Goal: Task Accomplishment & Management: Manage account settings

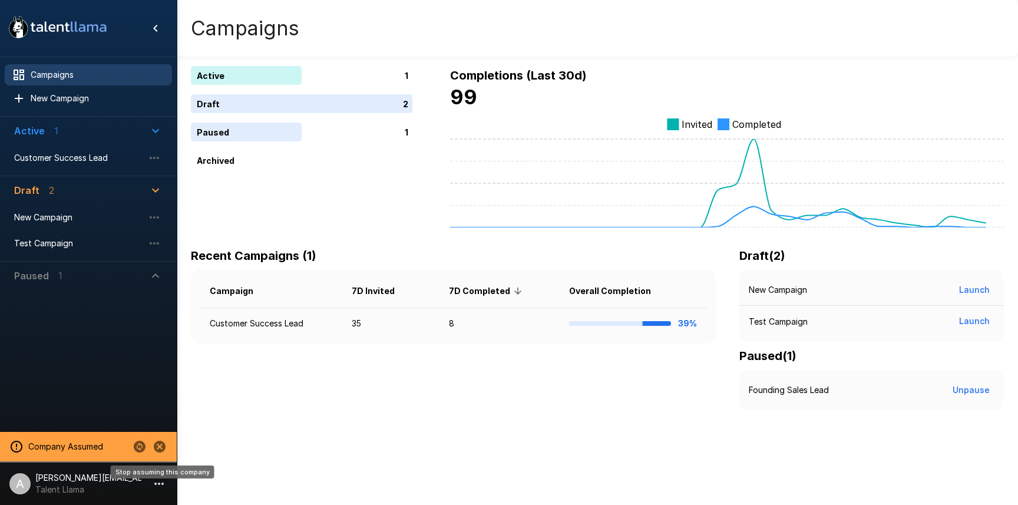
click at [160, 450] on icon "Stop assuming this company" at bounding box center [160, 446] width 12 height 12
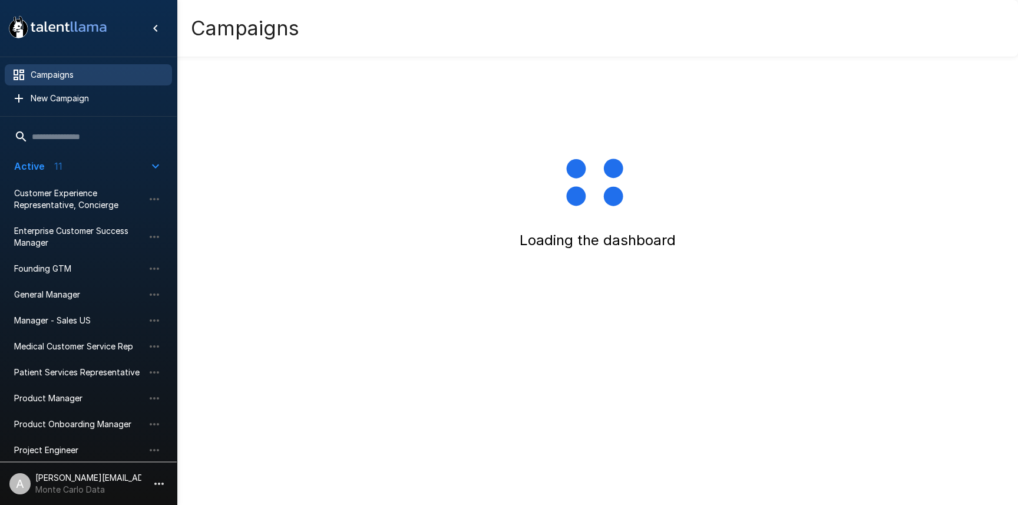
click at [161, 487] on icon "button" at bounding box center [159, 483] width 14 height 14
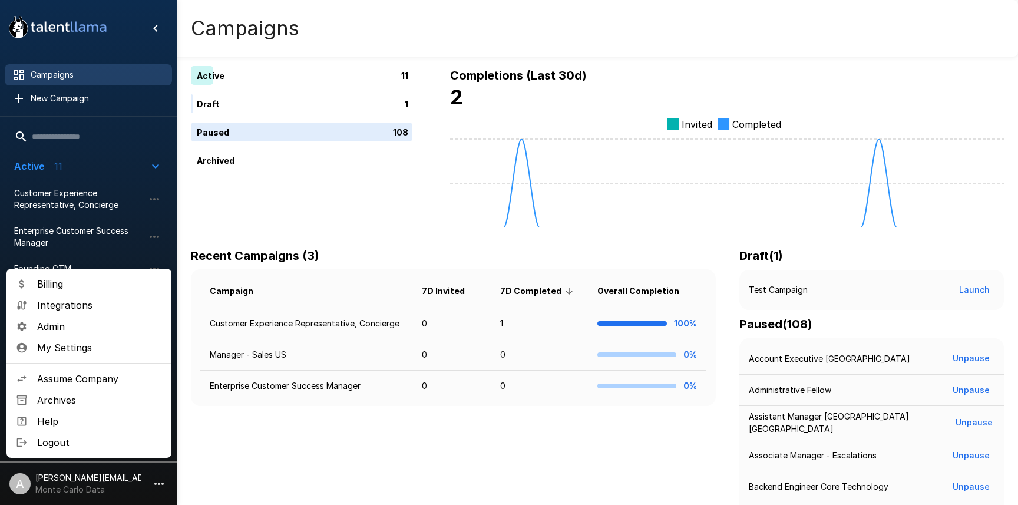
click at [131, 441] on span "Logout" at bounding box center [99, 442] width 125 height 14
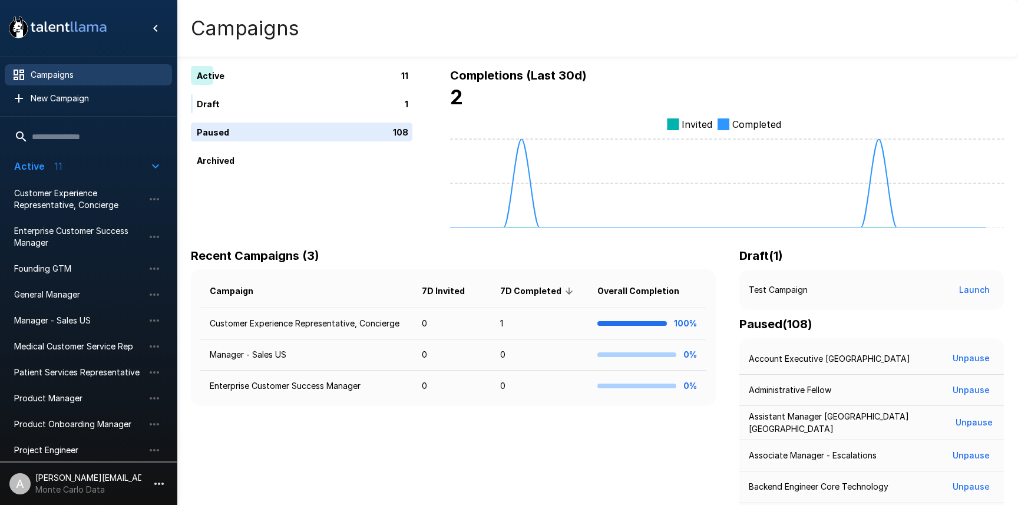
click at [159, 478] on icon "button" at bounding box center [159, 483] width 14 height 14
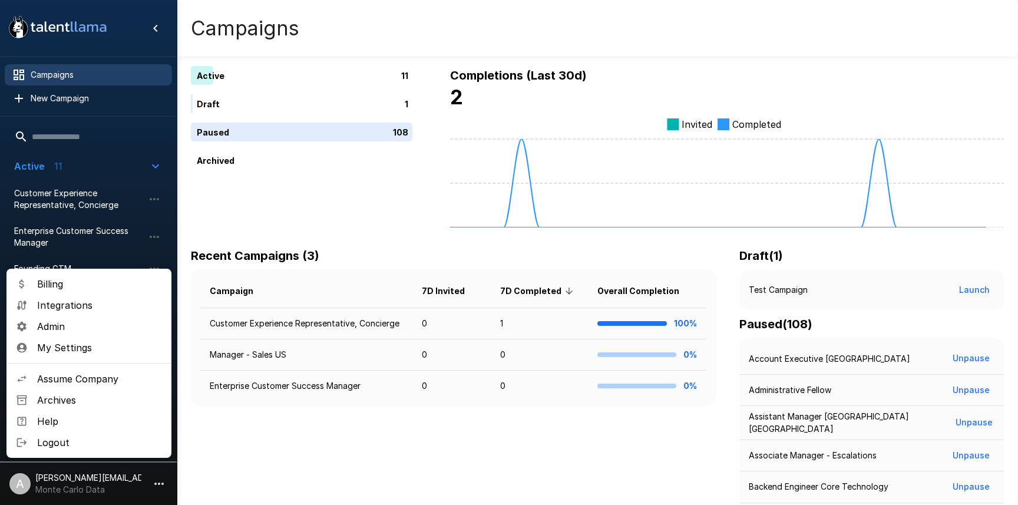
click at [111, 384] on span "Assume Company" at bounding box center [99, 379] width 125 height 14
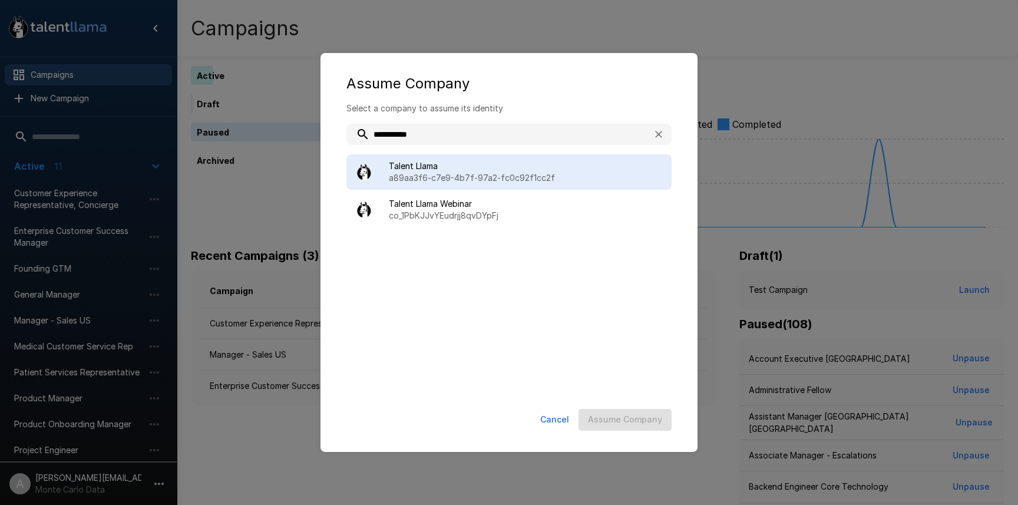
type input "**********"
click at [506, 168] on span "Talent Llama" at bounding box center [525, 166] width 273 height 12
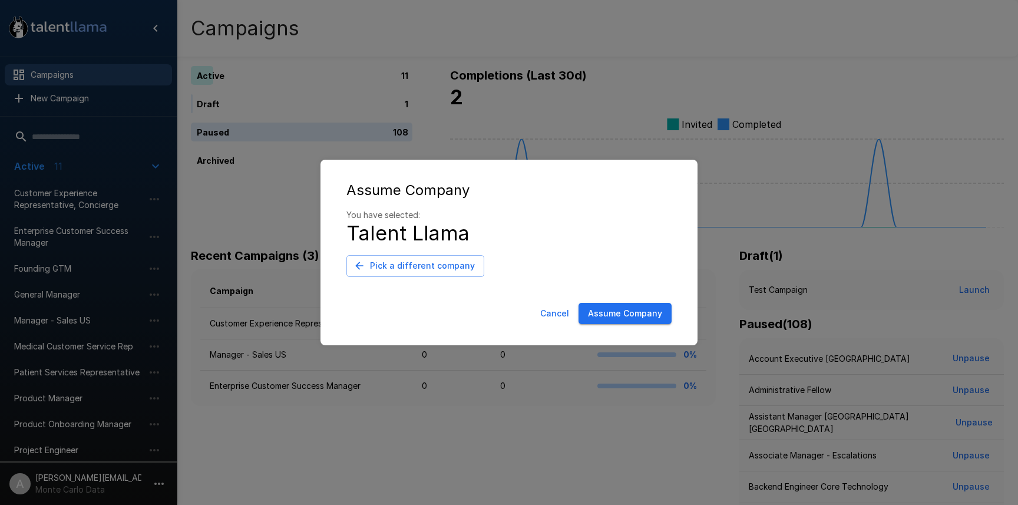
click at [632, 314] on button "Assume Company" at bounding box center [624, 314] width 93 height 22
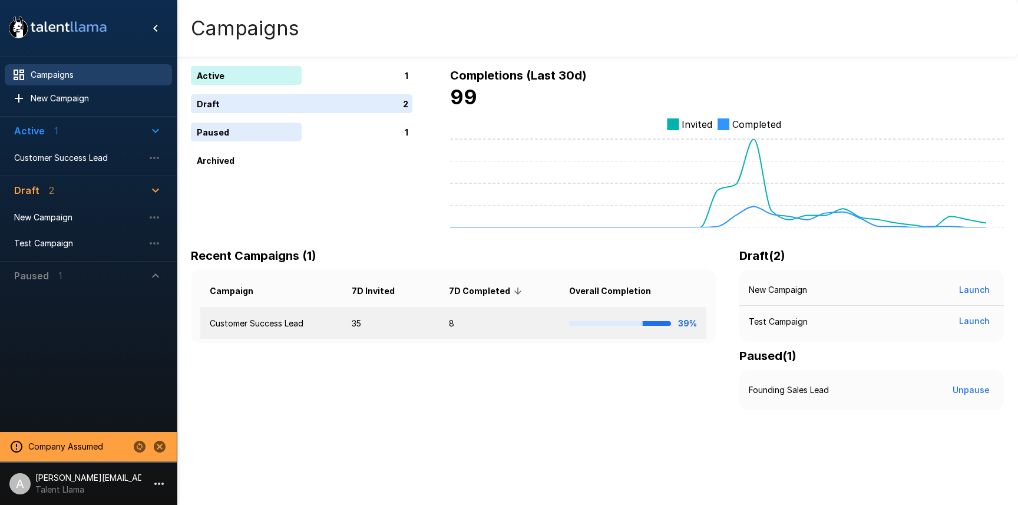
click at [299, 324] on td "Customer Success Lead" at bounding box center [271, 323] width 142 height 31
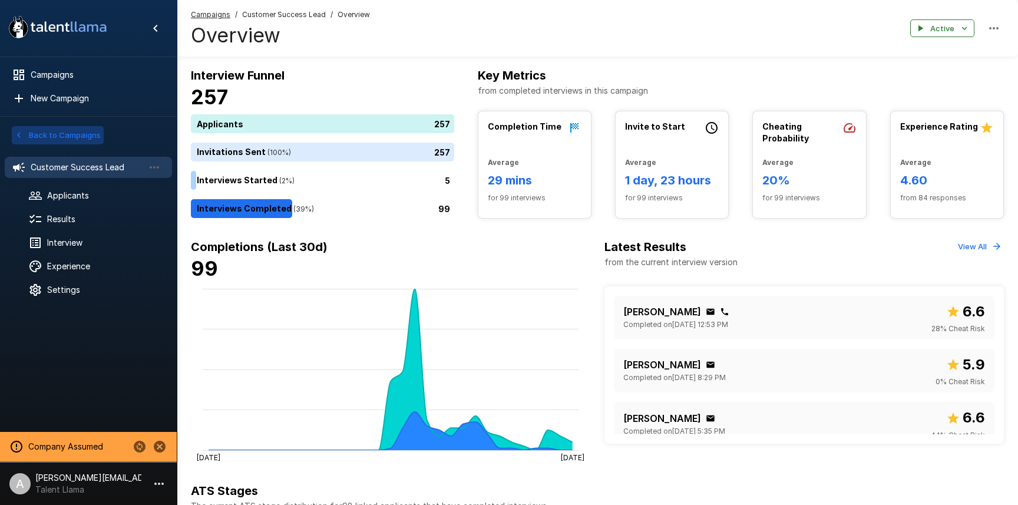
click at [88, 137] on button "Back to Campaigns" at bounding box center [58, 135] width 92 height 18
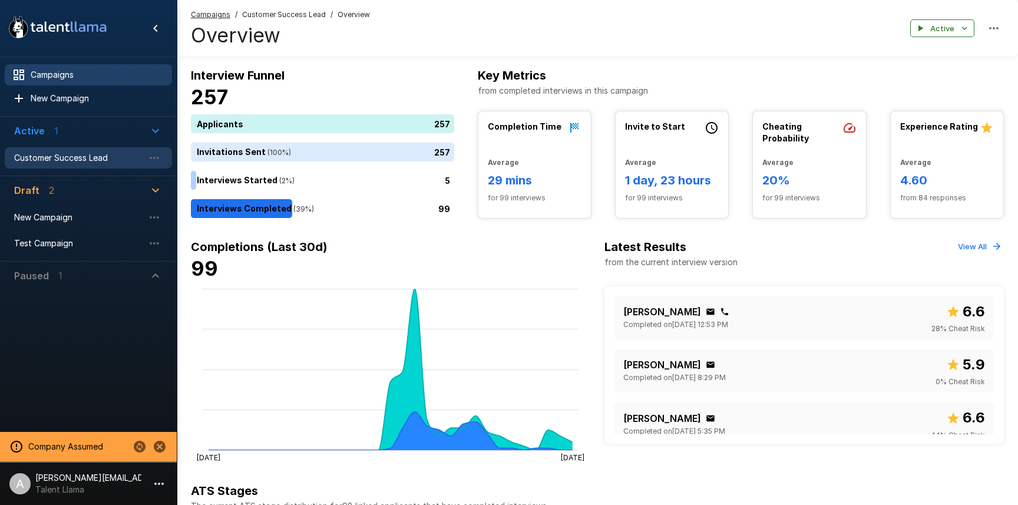
click at [72, 74] on span "Campaigns" at bounding box center [97, 75] width 132 height 12
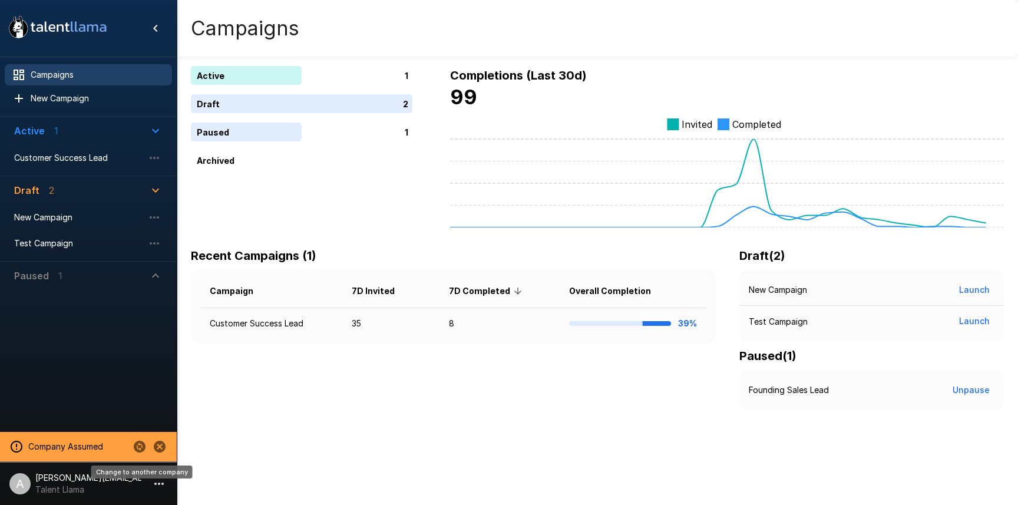
click at [144, 445] on icon "Change to another company" at bounding box center [140, 446] width 12 height 12
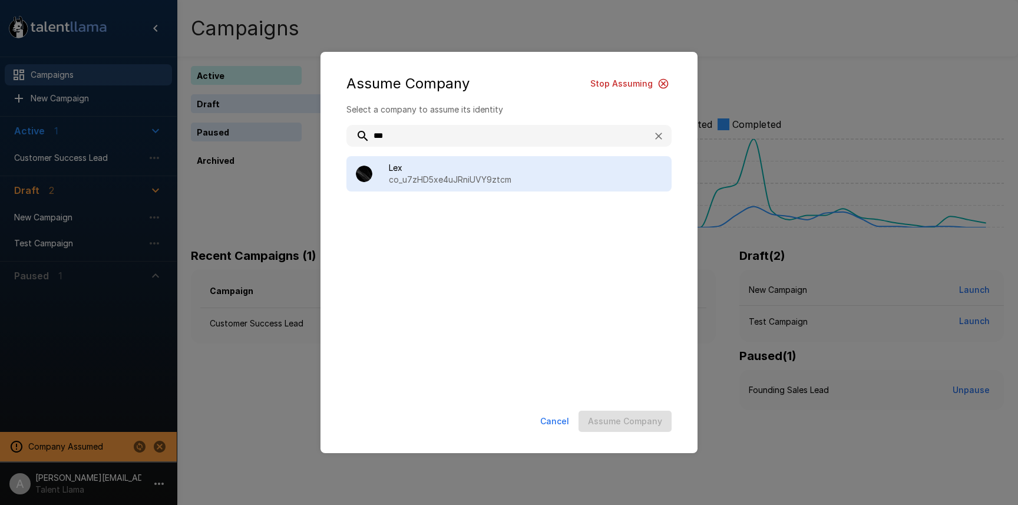
type input "***"
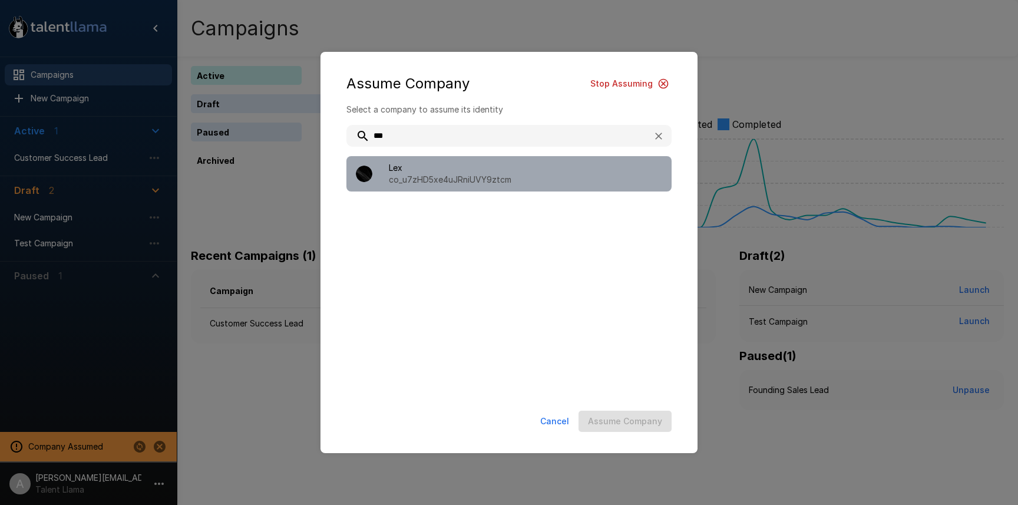
click at [428, 164] on span "Lex" at bounding box center [525, 168] width 273 height 12
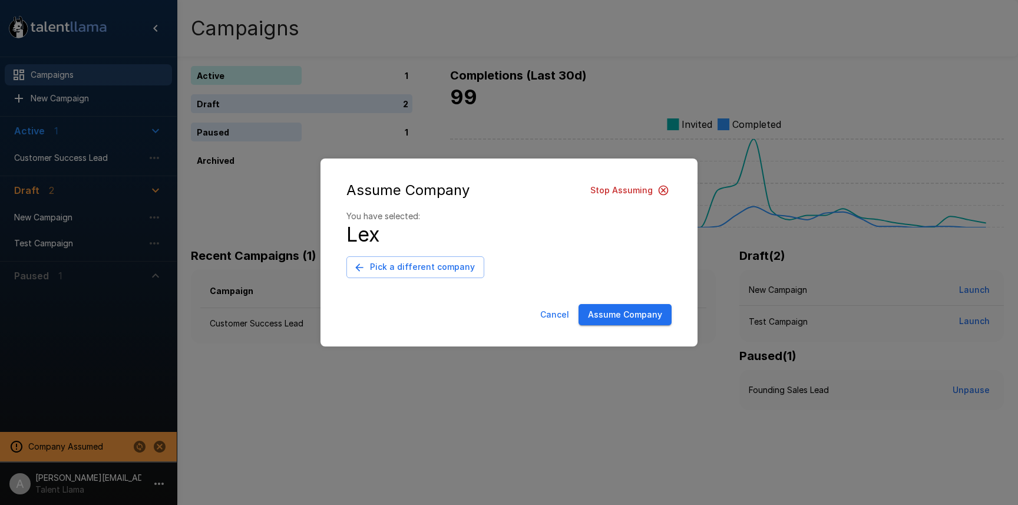
click at [628, 317] on button "Assume Company" at bounding box center [624, 315] width 93 height 22
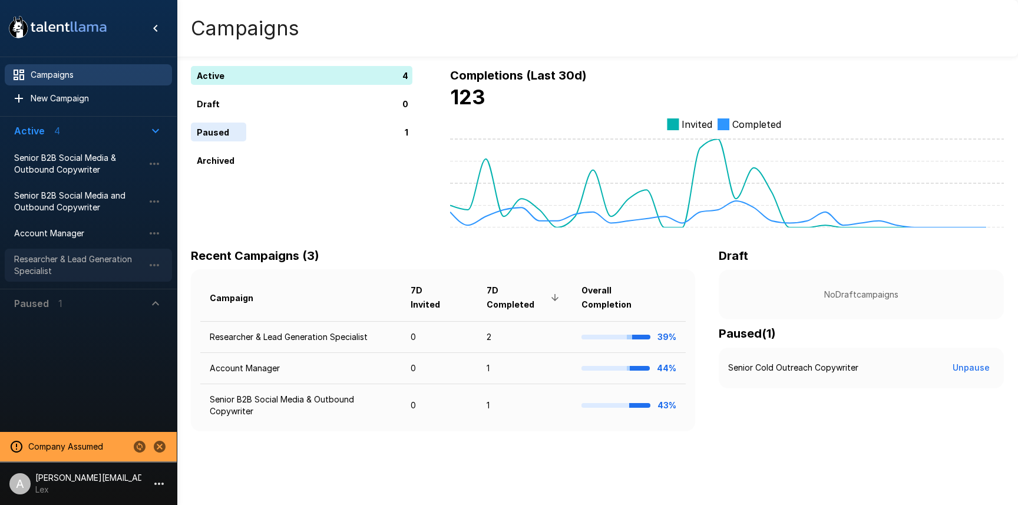
click at [59, 259] on span "Researcher & Lead Generation Specialist" at bounding box center [79, 265] width 130 height 24
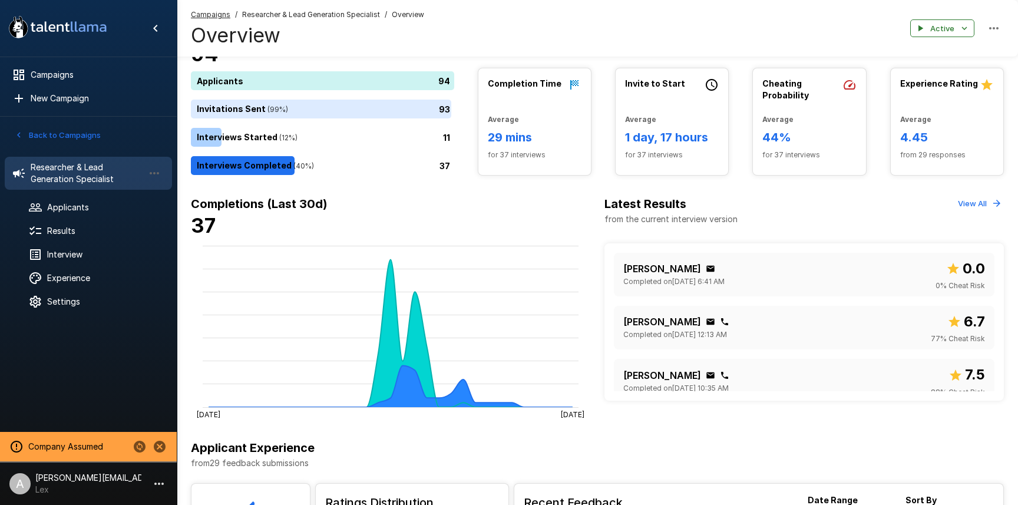
scroll to position [44, 0]
click at [978, 196] on button "View All" at bounding box center [979, 203] width 49 height 18
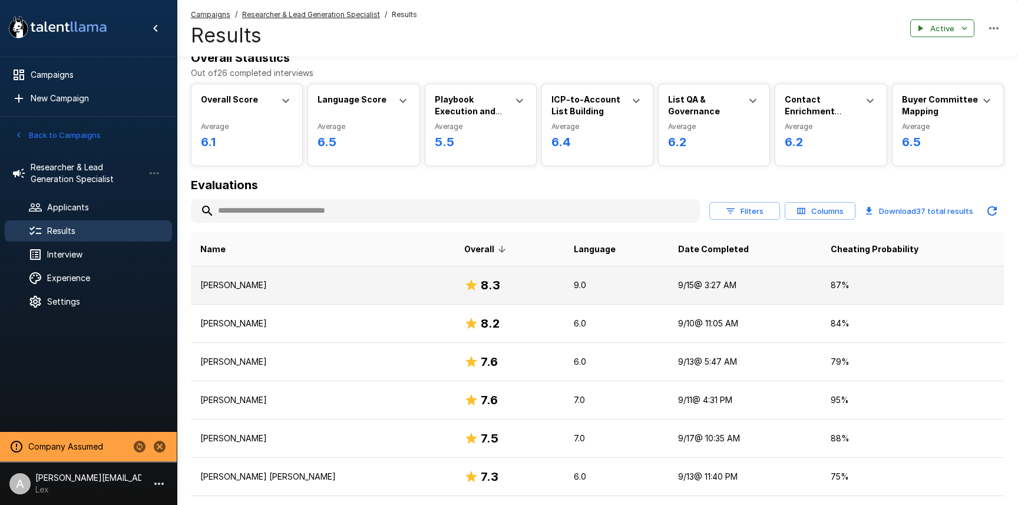
scroll to position [21, 0]
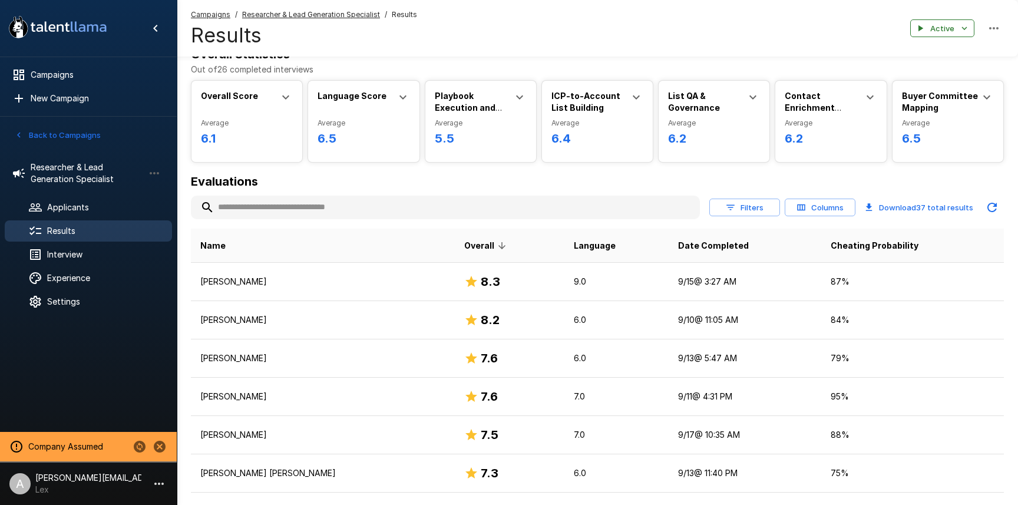
click at [275, 105] on div "Overall Score" at bounding box center [247, 103] width 92 height 27
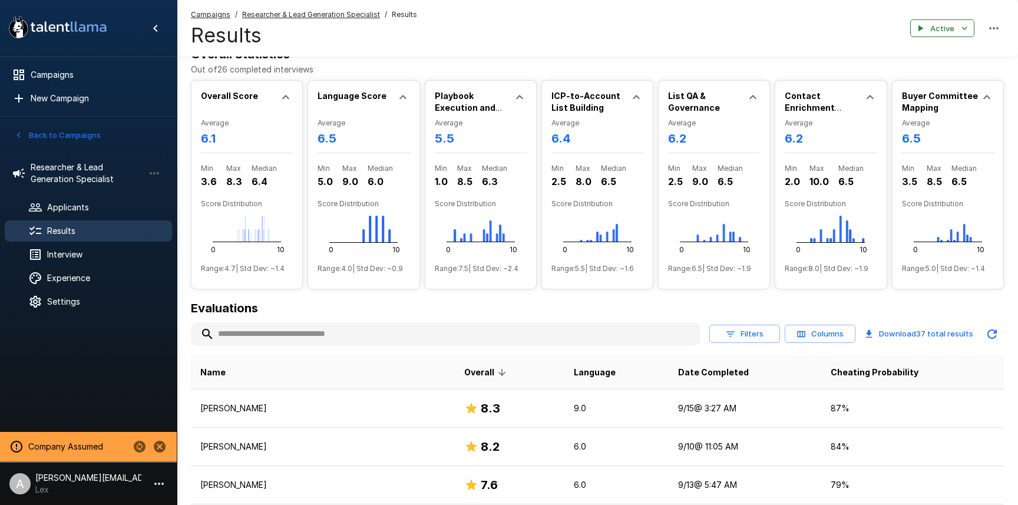
click at [280, 101] on icon at bounding box center [286, 97] width 14 height 14
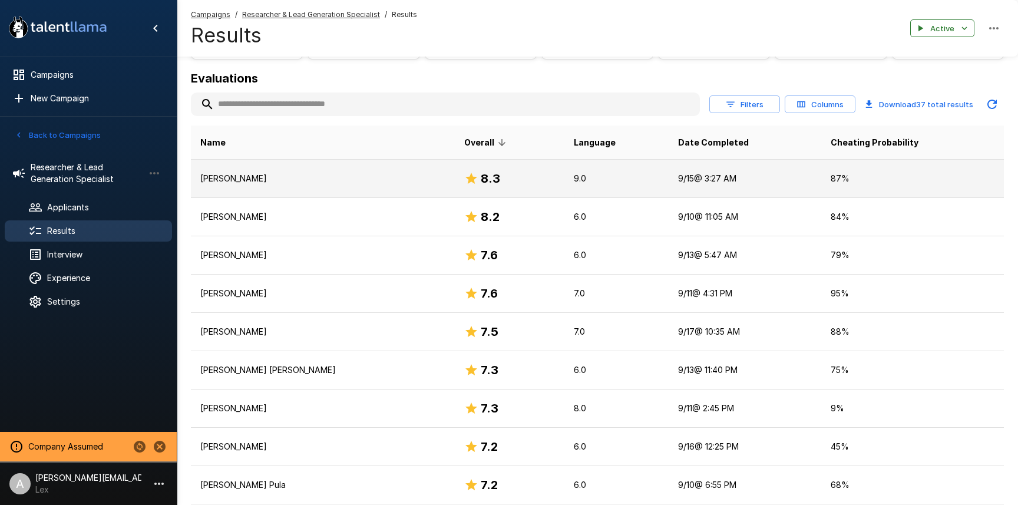
scroll to position [0, 0]
